Goal: Information Seeking & Learning: Find specific fact

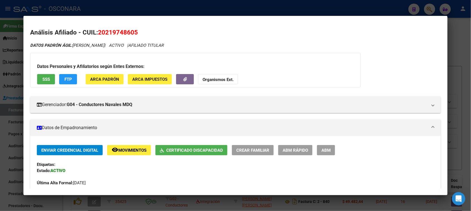
click at [456, 42] on div at bounding box center [235, 105] width 471 height 211
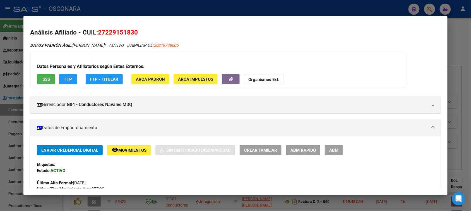
click at [463, 51] on div at bounding box center [235, 105] width 471 height 211
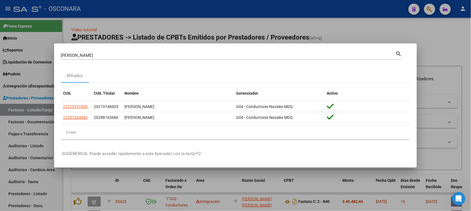
drag, startPoint x: 83, startPoint y: 57, endPoint x: 0, endPoint y: 59, distance: 82.5
click at [20, 58] on div "[PERSON_NAME] Buscar (apellido, dni, cuil, nro traspaso, cuit, obra social) sea…" at bounding box center [235, 105] width 471 height 211
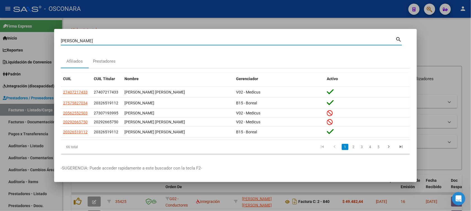
click at [86, 41] on input "[PERSON_NAME]" at bounding box center [228, 40] width 335 height 5
type input "[PERSON_NAME]"
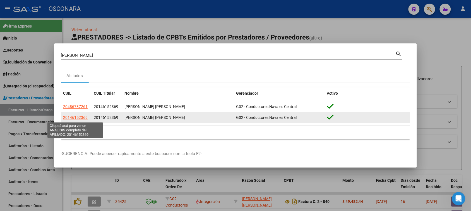
click at [81, 118] on span "20146152369" at bounding box center [75, 117] width 25 height 4
type textarea "20146152369"
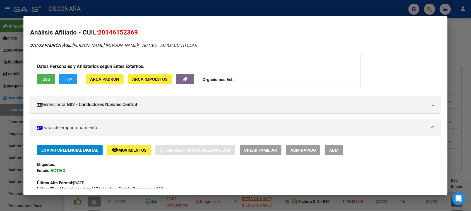
drag, startPoint x: 103, startPoint y: 33, endPoint x: 132, endPoint y: 33, distance: 28.4
click at [132, 33] on span "20146152369" at bounding box center [118, 32] width 40 height 7
copy span "14615236"
click at [452, 53] on div at bounding box center [235, 105] width 471 height 211
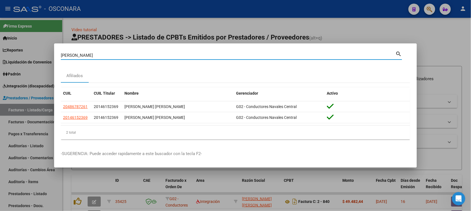
drag, startPoint x: 86, startPoint y: 56, endPoint x: 31, endPoint y: 57, distance: 54.4
click at [33, 57] on div "[PERSON_NAME] (apellido, dni, cuil, nro traspaso, cuit, obra social) search Afi…" at bounding box center [235, 105] width 471 height 211
type input "13030317"
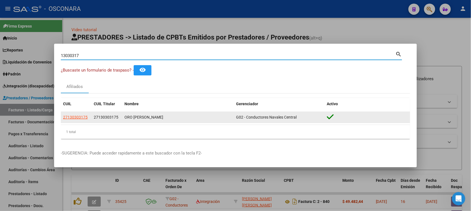
click at [74, 117] on span "27130303175" at bounding box center [75, 117] width 25 height 4
type textarea "27130303175"
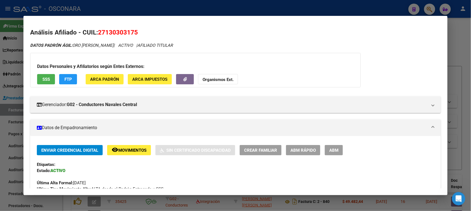
drag, startPoint x: 104, startPoint y: 30, endPoint x: 132, endPoint y: 31, distance: 28.2
click at [132, 31] on span "27130303175" at bounding box center [118, 32] width 40 height 7
copy span "13030317"
click at [454, 47] on div at bounding box center [235, 105] width 471 height 211
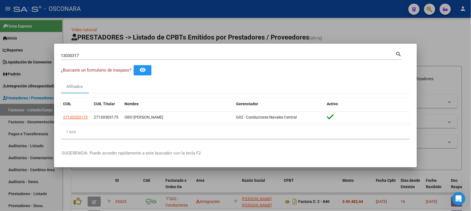
drag, startPoint x: 27, startPoint y: 55, endPoint x: 0, endPoint y: 56, distance: 27.0
click at [10, 56] on div "13030317 Buscar (apellido, dni, cuil, nro traspaso, cuit, obra social) search ¿…" at bounding box center [235, 105] width 471 height 211
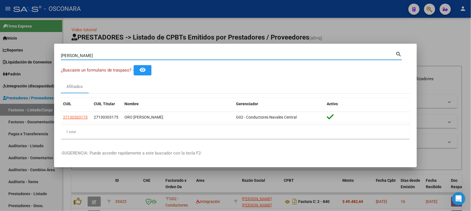
type input "[PERSON_NAME]"
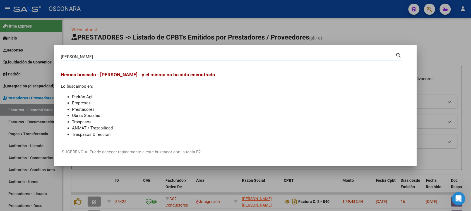
drag, startPoint x: 97, startPoint y: 55, endPoint x: 45, endPoint y: 60, distance: 52.4
click at [47, 56] on div "[PERSON_NAME] (apellido, dni, cuil, nro traspaso, cuit, obra social) search Hem…" at bounding box center [235, 105] width 471 height 211
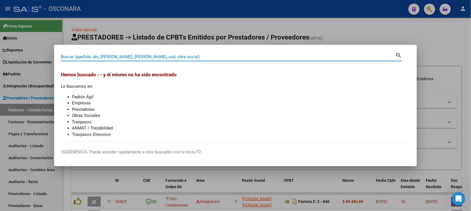
paste input "30183575"
type input "30183575"
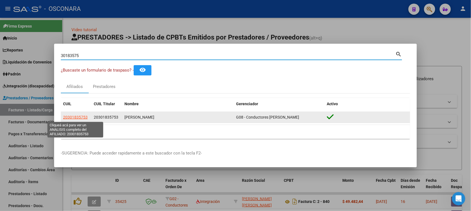
click at [71, 118] on span "20301835753" at bounding box center [75, 117] width 25 height 4
type textarea "20301835753"
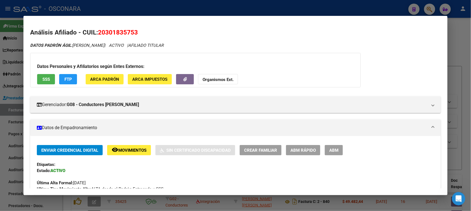
drag, startPoint x: 103, startPoint y: 31, endPoint x: 130, endPoint y: 33, distance: 27.1
click at [130, 33] on span "20301835753" at bounding box center [118, 32] width 40 height 7
copy span "30183575"
click at [454, 45] on div at bounding box center [235, 105] width 471 height 211
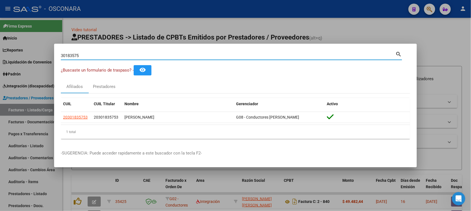
drag, startPoint x: 91, startPoint y: 53, endPoint x: 34, endPoint y: 57, distance: 57.2
click at [38, 57] on div "30183575 Buscar (apellido, dni, cuil, nro traspaso, cuit, obra social) search ¿…" at bounding box center [235, 105] width 471 height 211
type input "28720084"
click at [205, 30] on div at bounding box center [235, 105] width 471 height 211
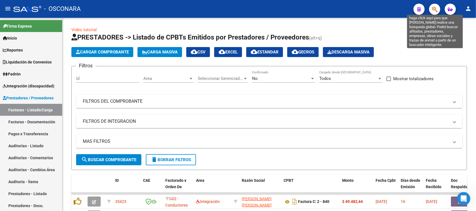
click at [436, 10] on icon "button" at bounding box center [435, 9] width 6 height 6
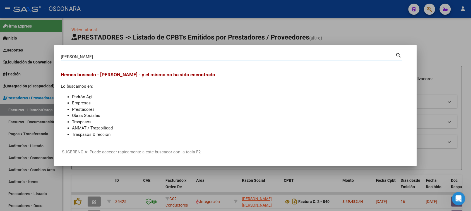
click at [67, 56] on input "[PERSON_NAME]" at bounding box center [228, 56] width 335 height 5
type input "m"
drag, startPoint x: 112, startPoint y: 57, endPoint x: 46, endPoint y: 57, distance: 66.1
click at [46, 57] on div "[PERSON_NAME] (apellido, dni, cuil, [PERSON_NAME], cuit, obra social) search He…" at bounding box center [235, 105] width 471 height 211
type input "M"
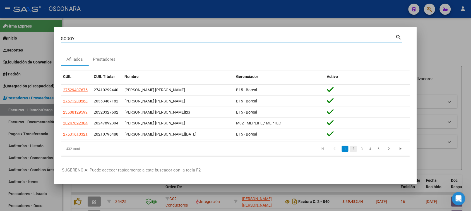
click at [352, 148] on link "2" at bounding box center [353, 149] width 7 height 6
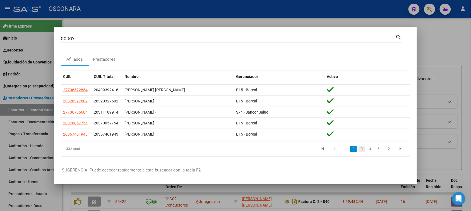
click at [361, 149] on link "3" at bounding box center [361, 149] width 7 height 6
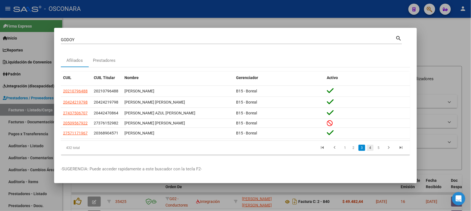
click at [370, 147] on link "4" at bounding box center [370, 148] width 7 height 6
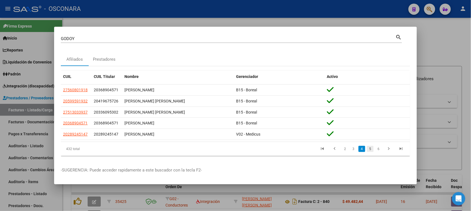
click at [371, 147] on link "5" at bounding box center [370, 149] width 7 height 6
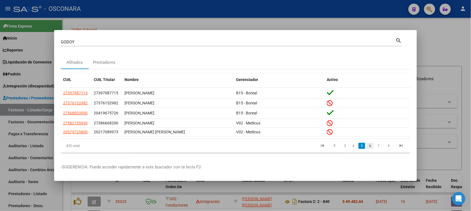
click at [370, 145] on link "6" at bounding box center [370, 146] width 7 height 6
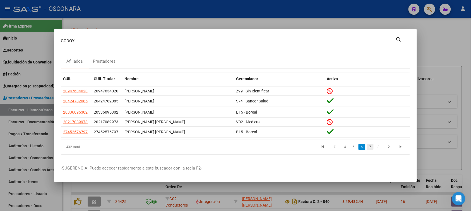
click at [369, 147] on link "7" at bounding box center [370, 147] width 7 height 6
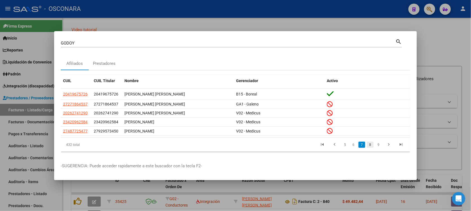
click at [370, 144] on link "8" at bounding box center [370, 145] width 7 height 6
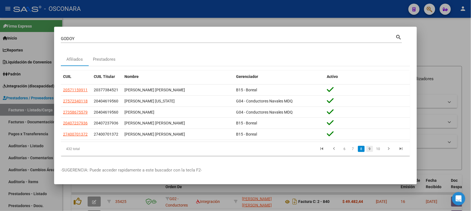
click at [371, 148] on link "9" at bounding box center [369, 149] width 7 height 6
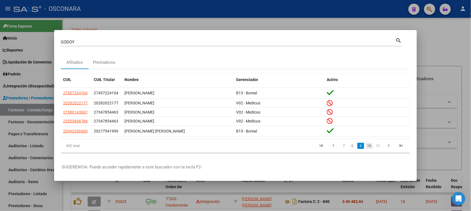
click at [371, 147] on link "10" at bounding box center [368, 146] width 7 height 6
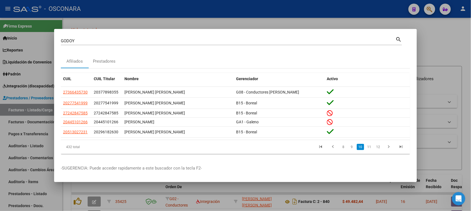
drag, startPoint x: 75, startPoint y: 39, endPoint x: 33, endPoint y: 42, distance: 41.3
click at [33, 42] on div "[PERSON_NAME] Buscar (apellido, dni, cuil, nro traspaso, cuit, obra social) sea…" at bounding box center [235, 105] width 471 height 211
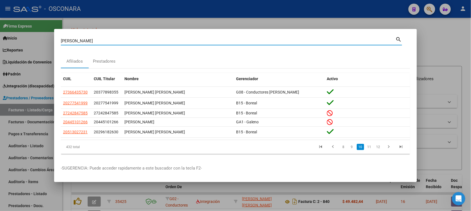
type input "[PERSON_NAME]"
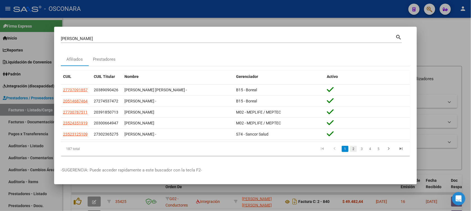
click at [353, 149] on link "2" at bounding box center [353, 149] width 7 height 6
click at [360, 149] on link "3" at bounding box center [361, 149] width 7 height 6
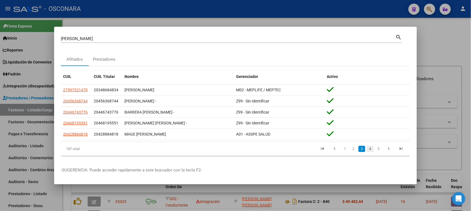
click at [371, 148] on link "4" at bounding box center [370, 149] width 7 height 6
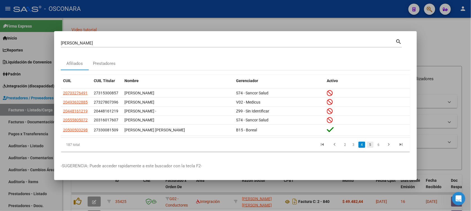
click at [370, 144] on link "5" at bounding box center [370, 145] width 7 height 6
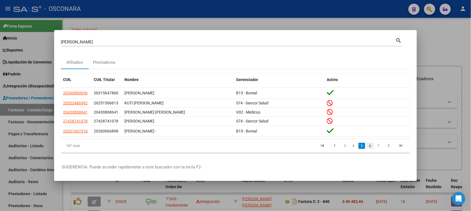
click at [369, 145] on link "6" at bounding box center [370, 146] width 7 height 6
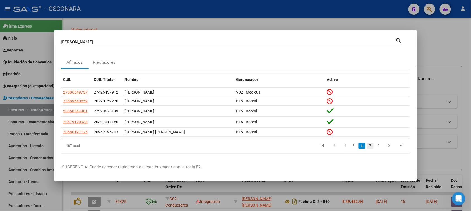
click at [372, 145] on link "7" at bounding box center [370, 146] width 7 height 6
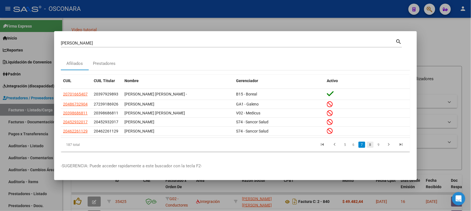
click at [372, 147] on link "8" at bounding box center [370, 145] width 7 height 6
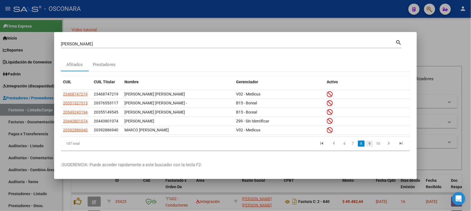
click at [369, 144] on link "9" at bounding box center [369, 144] width 7 height 6
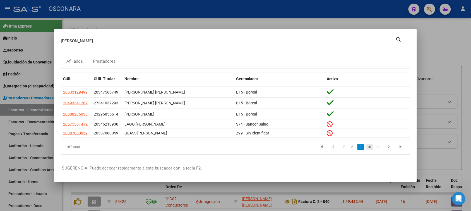
click at [370, 145] on link "10" at bounding box center [368, 147] width 7 height 6
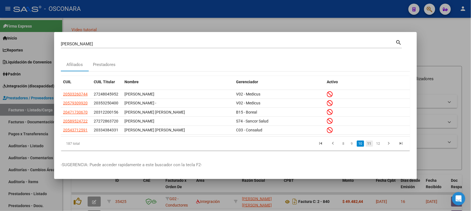
click at [370, 145] on link "11" at bounding box center [368, 144] width 7 height 6
